Goal: Task Accomplishment & Management: Use online tool/utility

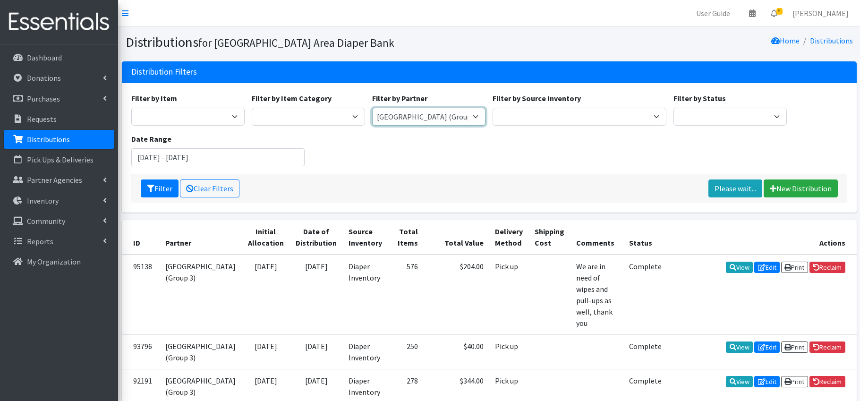
click at [464, 123] on select "Affinia Healthcare (Group 2) Annie Malone (Group 1) Assistance League of St. Lo…" at bounding box center [428, 117] width 113 height 18
select select "2394"
click at [165, 188] on button "Filter" at bounding box center [160, 188] width 38 height 18
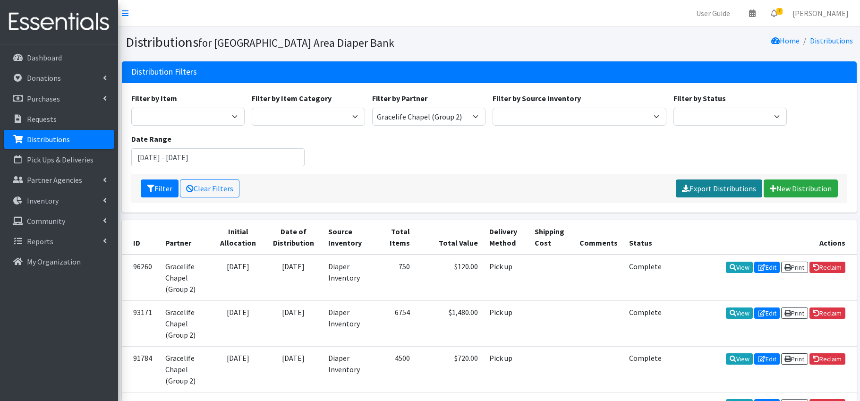
click at [724, 191] on link "Export Distributions" at bounding box center [718, 188] width 86 height 18
click at [738, 188] on link "Please wait..." at bounding box center [735, 188] width 54 height 18
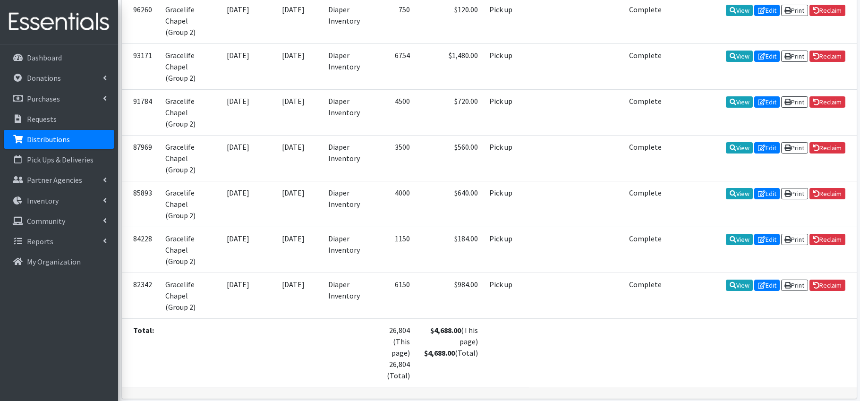
scroll to position [251, 0]
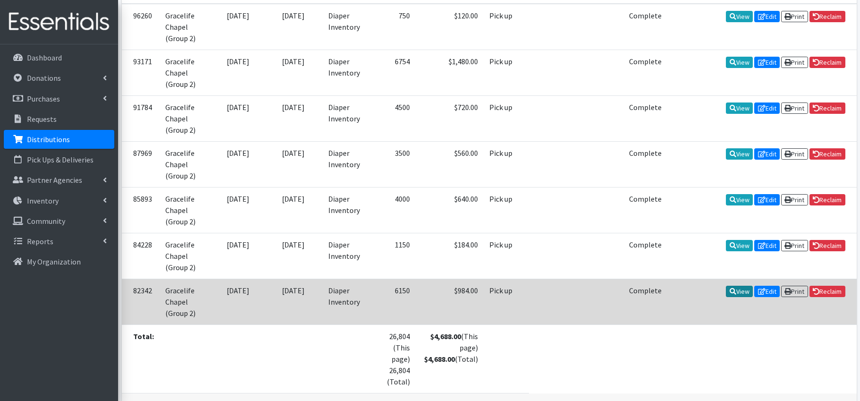
click at [733, 292] on link "View" at bounding box center [738, 291] width 27 height 11
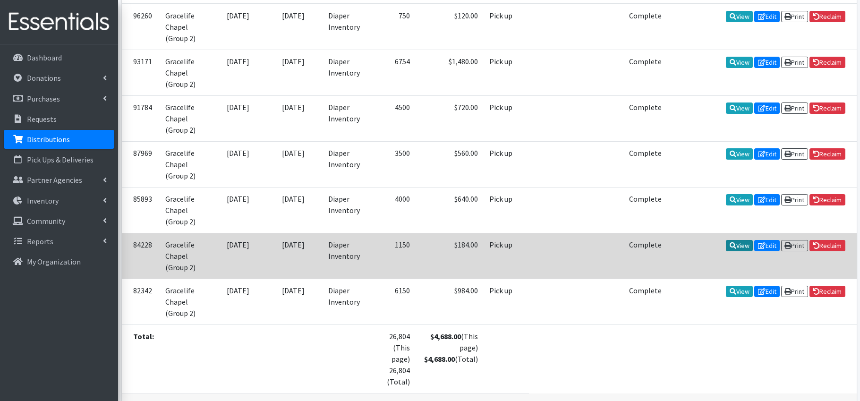
click at [734, 246] on link "View" at bounding box center [738, 245] width 27 height 11
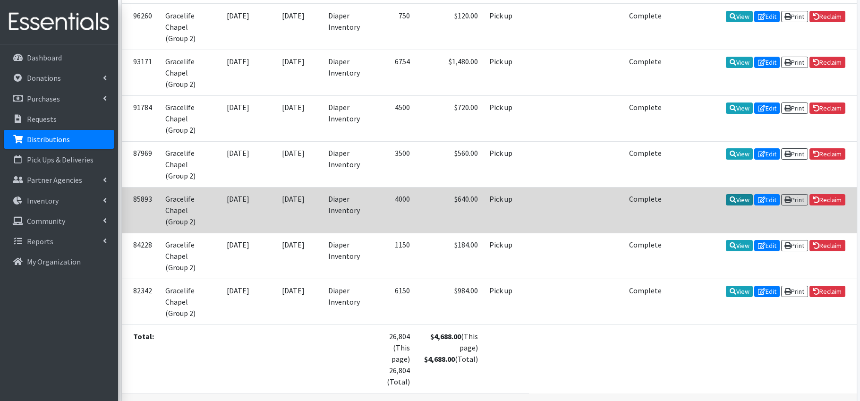
click at [738, 200] on link "View" at bounding box center [738, 199] width 27 height 11
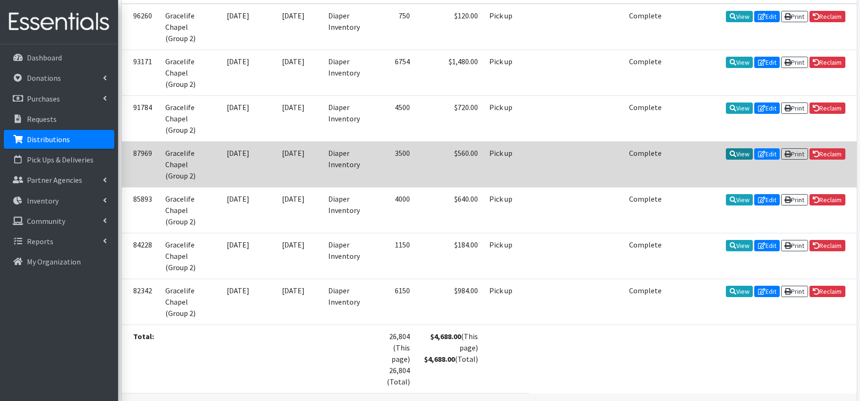
click at [735, 154] on link "View" at bounding box center [738, 153] width 27 height 11
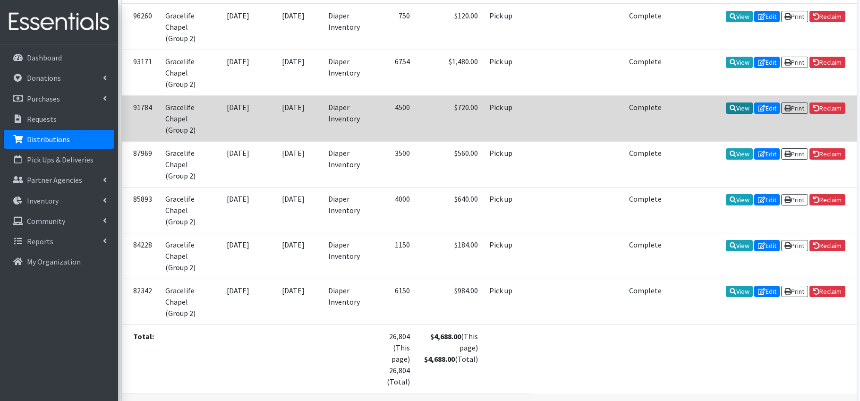
click at [739, 107] on link "View" at bounding box center [738, 107] width 27 height 11
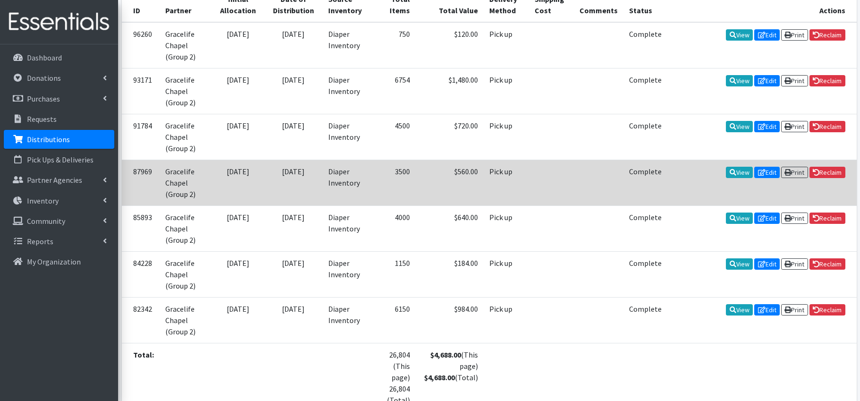
scroll to position [214, 0]
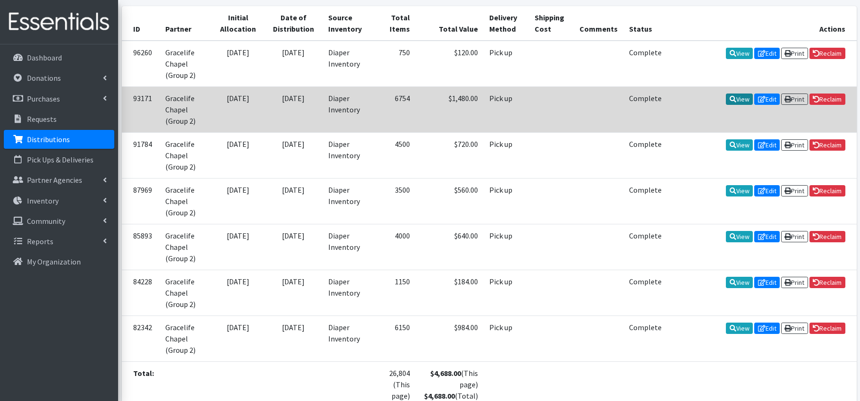
click at [731, 97] on link "View" at bounding box center [738, 98] width 27 height 11
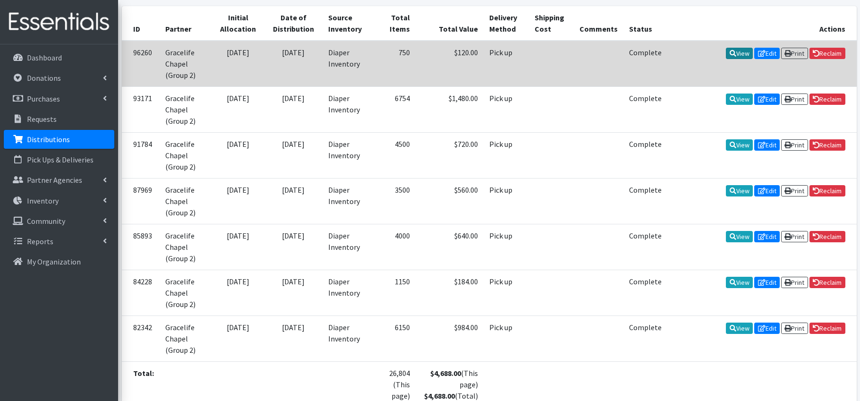
click at [735, 51] on link "View" at bounding box center [738, 53] width 27 height 11
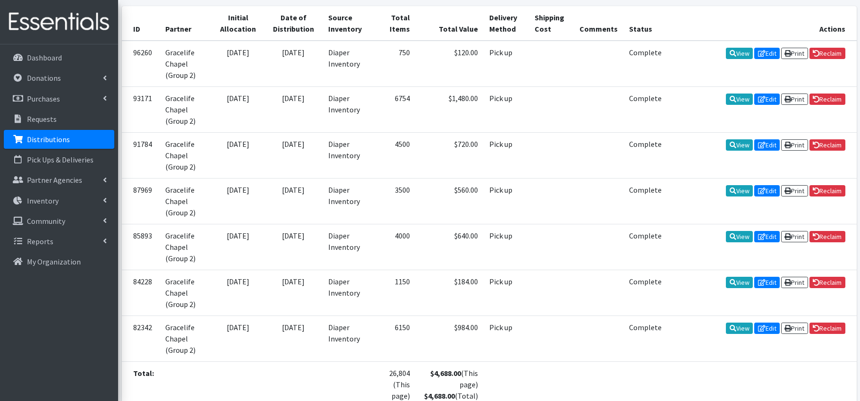
scroll to position [297, 0]
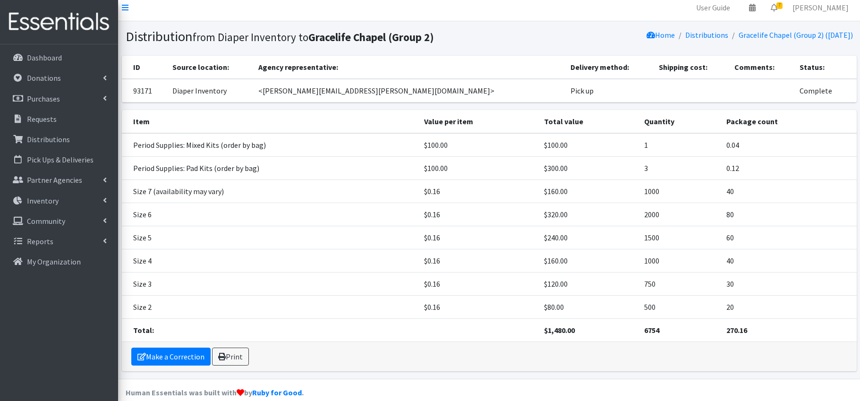
scroll to position [12, 0]
